Goal: Task Accomplishment & Management: Complete application form

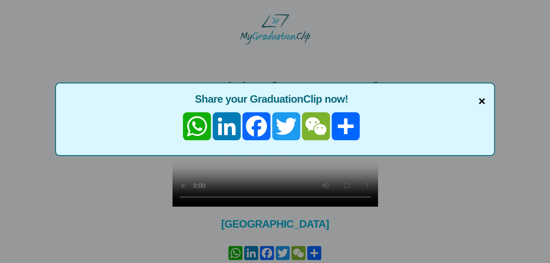
click at [481, 100] on span "×" at bounding box center [481, 101] width 7 height 18
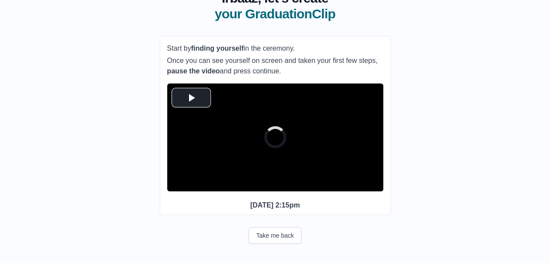
scroll to position [73, 0]
click at [191, 98] on span "Video Player" at bounding box center [191, 98] width 0 height 0
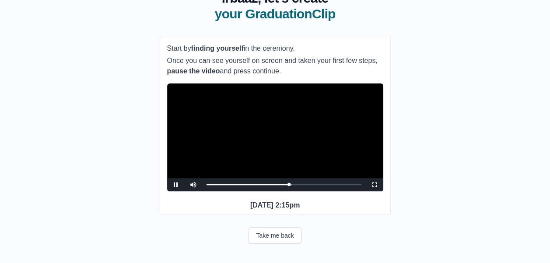
scroll to position [84, 0]
click at [176, 185] on span "Video Player" at bounding box center [176, 185] width 0 height 0
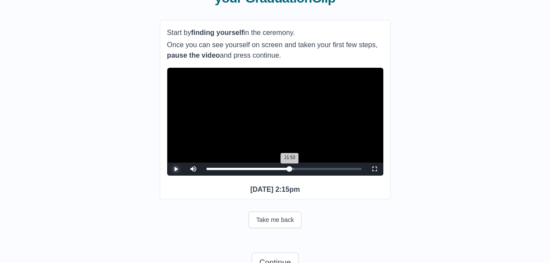
click at [287, 170] on div "21:50 Progress : 0%" at bounding box center [247, 169] width 83 height 2
click at [176, 169] on span "Video Player" at bounding box center [176, 169] width 0 height 0
click at [285, 170] on div "21:03 Progress : 0%" at bounding box center [246, 169] width 81 height 2
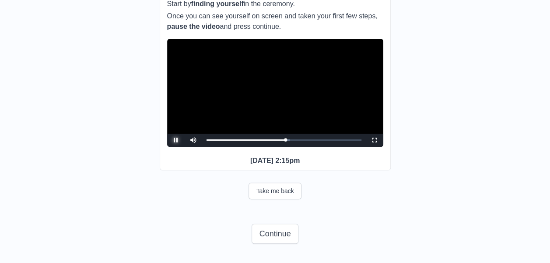
scroll to position [128, 0]
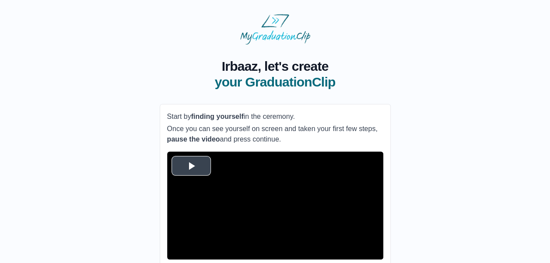
click at [191, 166] on span "Video Player" at bounding box center [191, 166] width 0 height 0
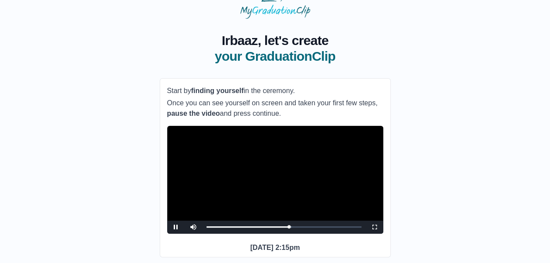
scroll to position [28, 0]
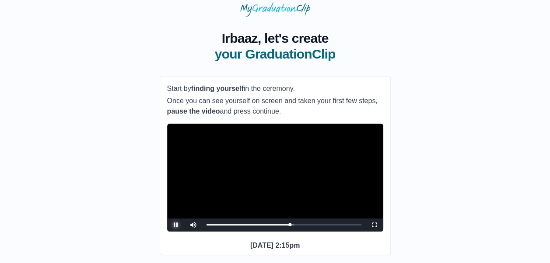
click at [176, 225] on span "Video Player" at bounding box center [176, 225] width 0 height 0
